Goal: Task Accomplishment & Management: Manage account settings

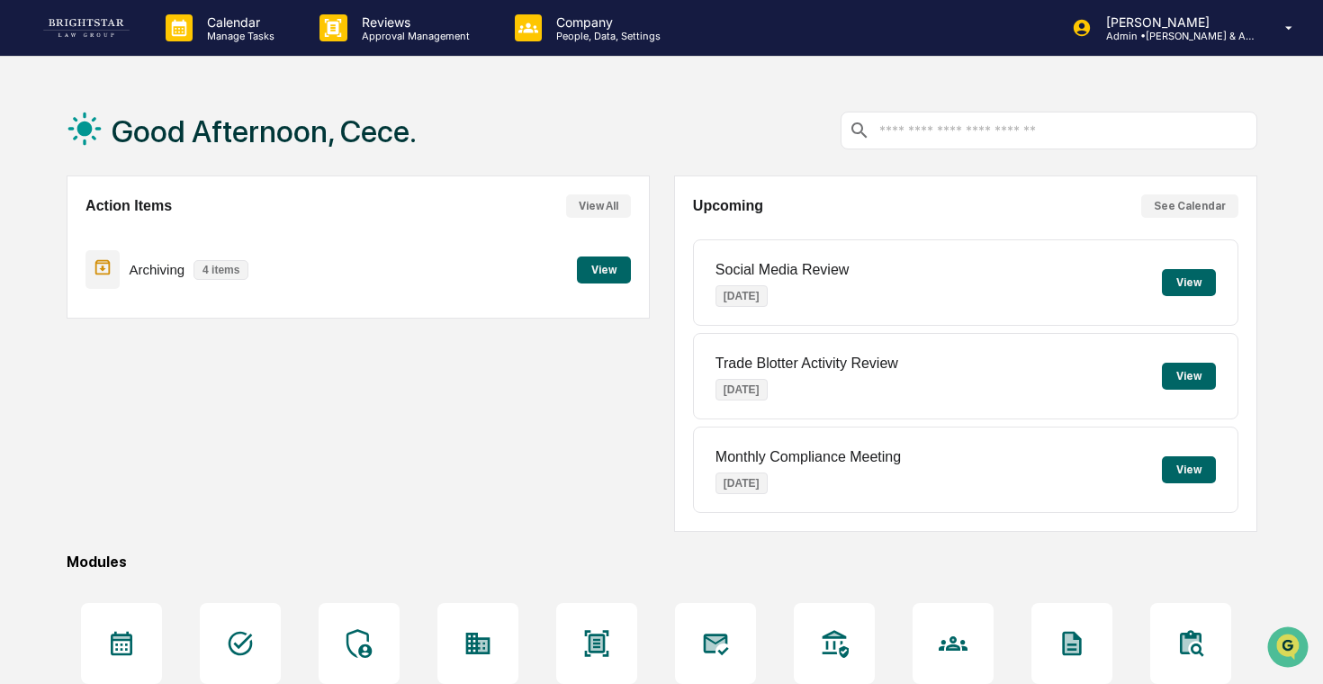
click at [632, 274] on div "Action Items View All Archiving 4 items View" at bounding box center [358, 246] width 583 height 143
click at [601, 274] on button "View" at bounding box center [604, 269] width 54 height 27
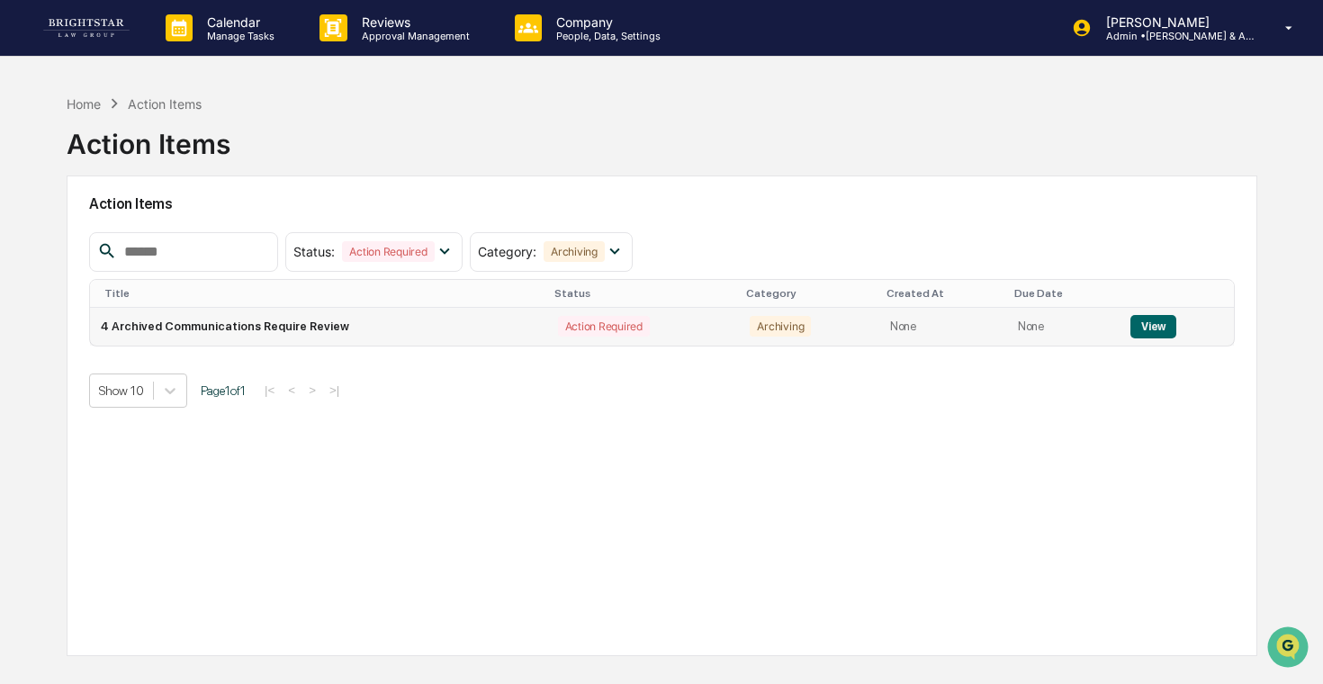
click at [433, 323] on td "4 Archived Communications Require Review" at bounding box center [318, 327] width 457 height 38
click at [1168, 327] on button "View" at bounding box center [1153, 326] width 46 height 23
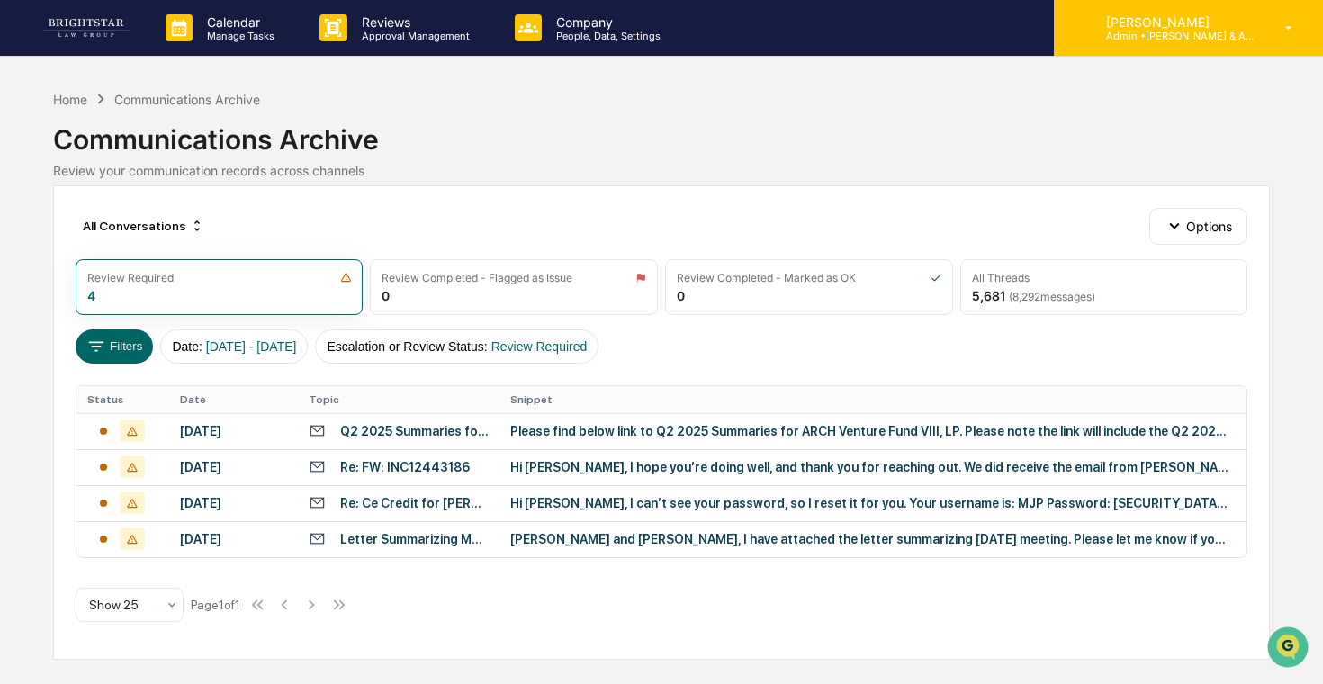
click at [1288, 49] on div "[PERSON_NAME] Admin • [PERSON_NAME] & Associates" at bounding box center [1188, 28] width 269 height 56
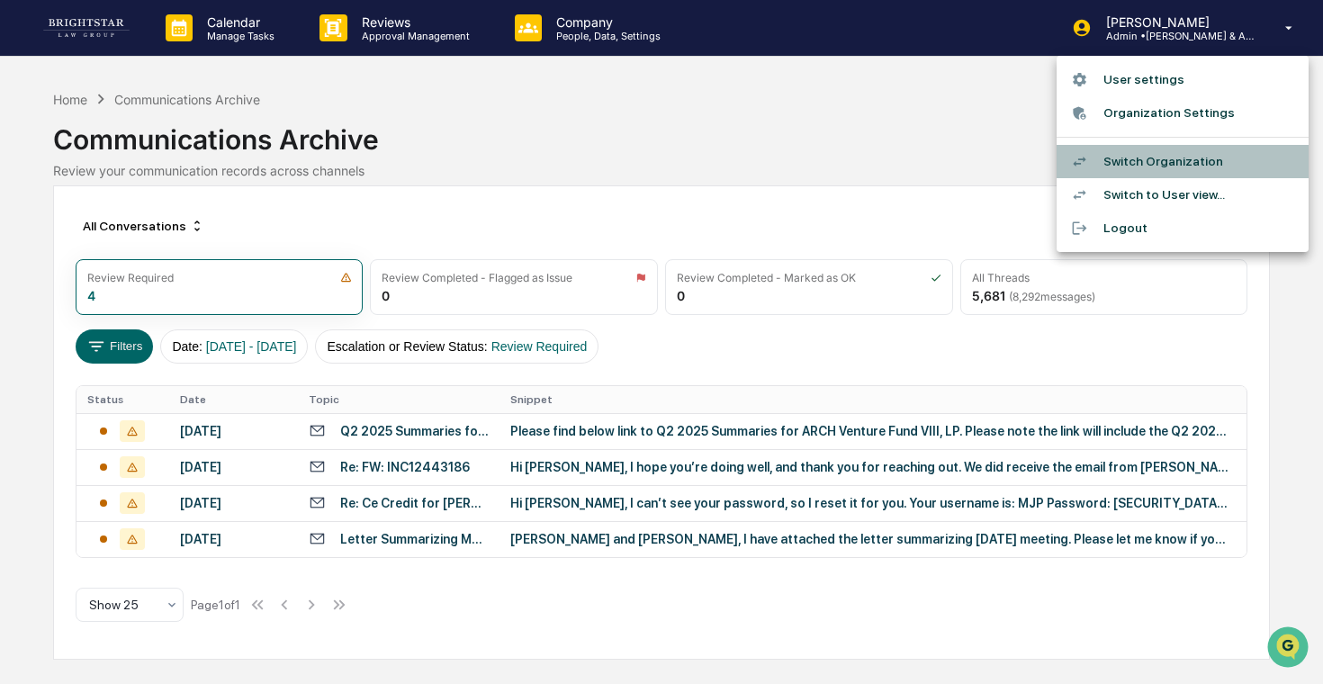
click at [1197, 164] on li "Switch Organization" at bounding box center [1183, 161] width 252 height 33
